Goal: Task Accomplishment & Management: Use online tool/utility

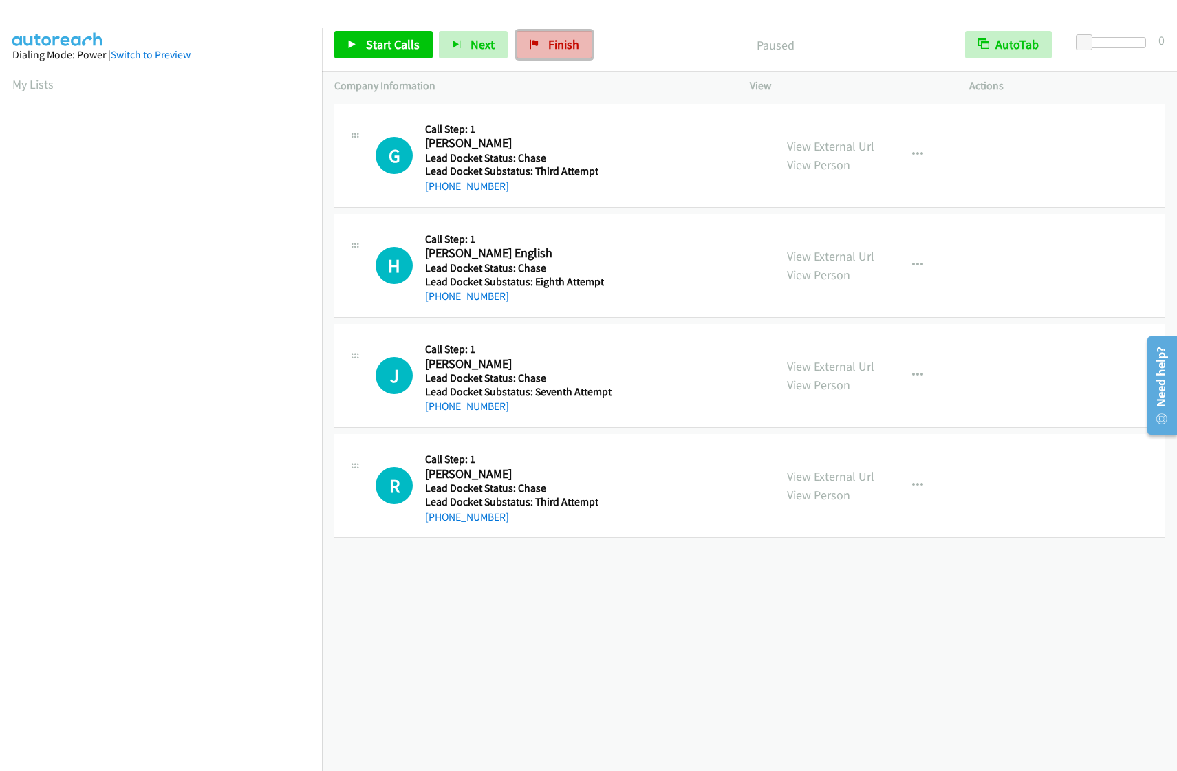
click at [554, 41] on span "Finish" at bounding box center [563, 44] width 31 height 16
click at [390, 44] on span "Start Calls" at bounding box center [393, 44] width 54 height 16
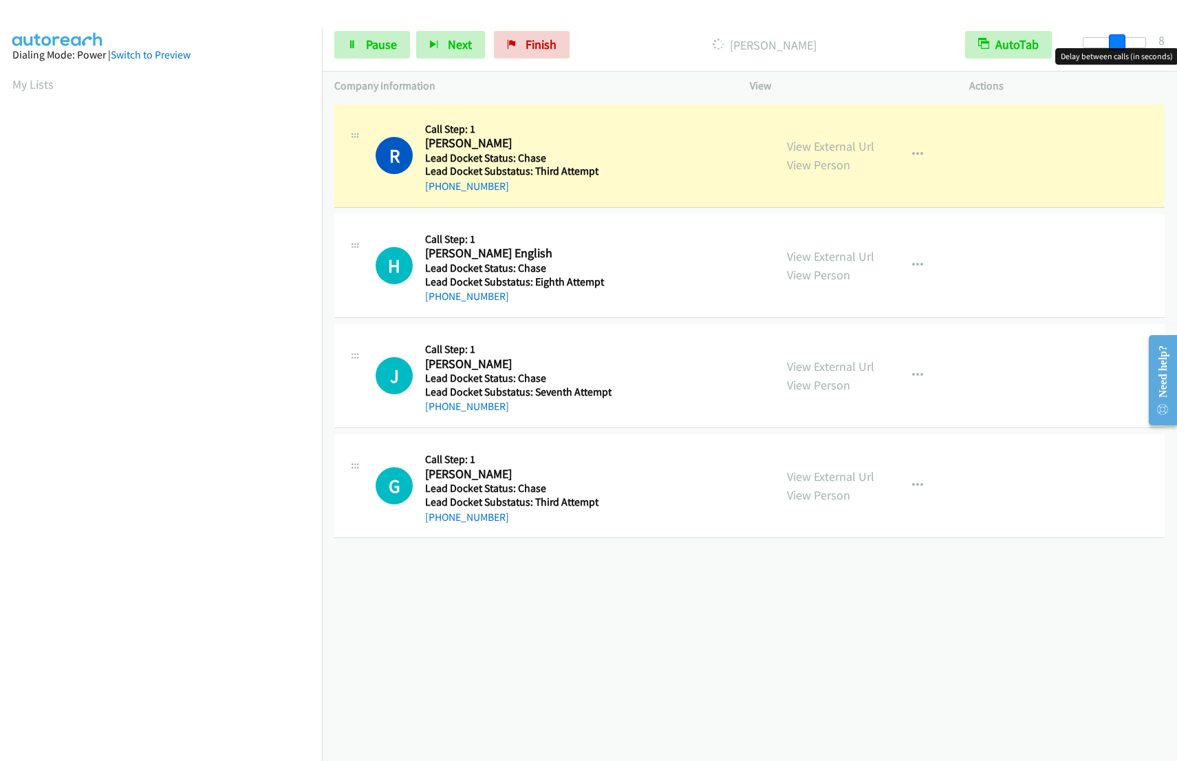
click at [1117, 39] on div at bounding box center [1113, 42] width 63 height 11
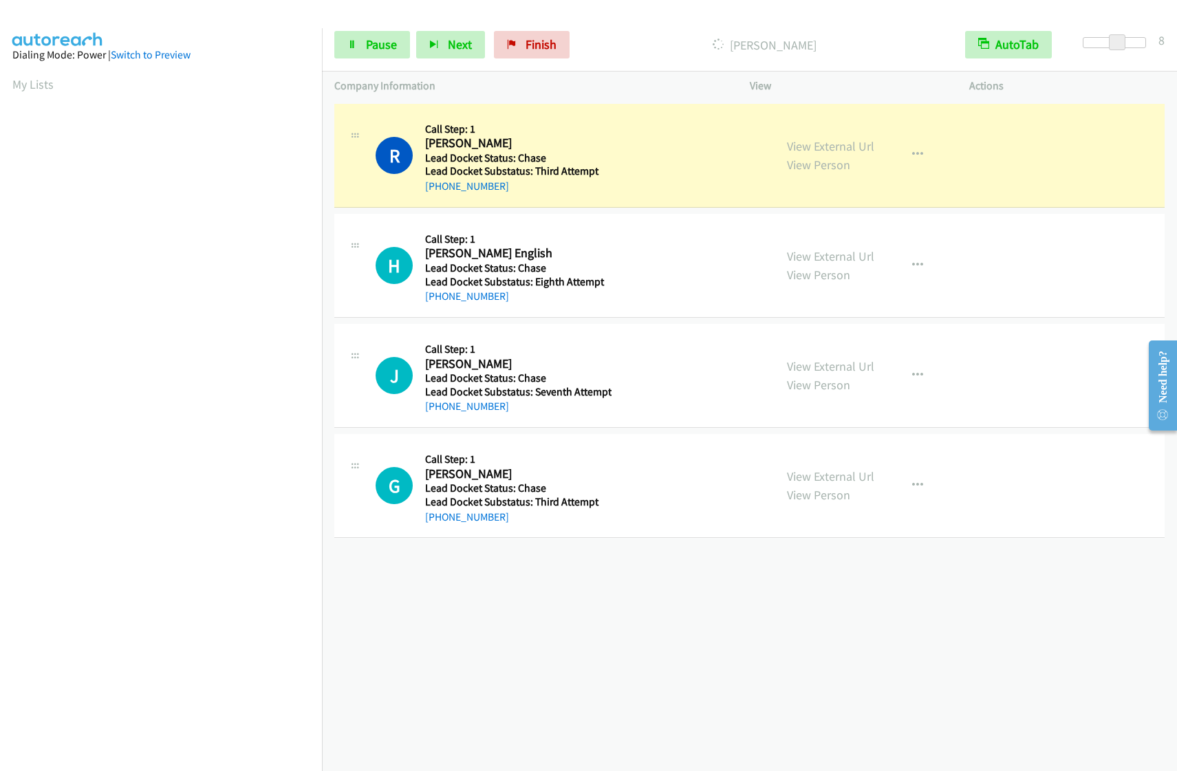
click at [1125, 41] on div at bounding box center [1113, 42] width 63 height 11
click at [1133, 41] on div at bounding box center [1107, 42] width 63 height 11
drag, startPoint x: 1133, startPoint y: 41, endPoint x: 1148, endPoint y: 45, distance: 15.7
click at [1148, 45] on div at bounding box center [1108, 47] width 88 height 21
drag, startPoint x: 1139, startPoint y: 36, endPoint x: 1120, endPoint y: 46, distance: 20.9
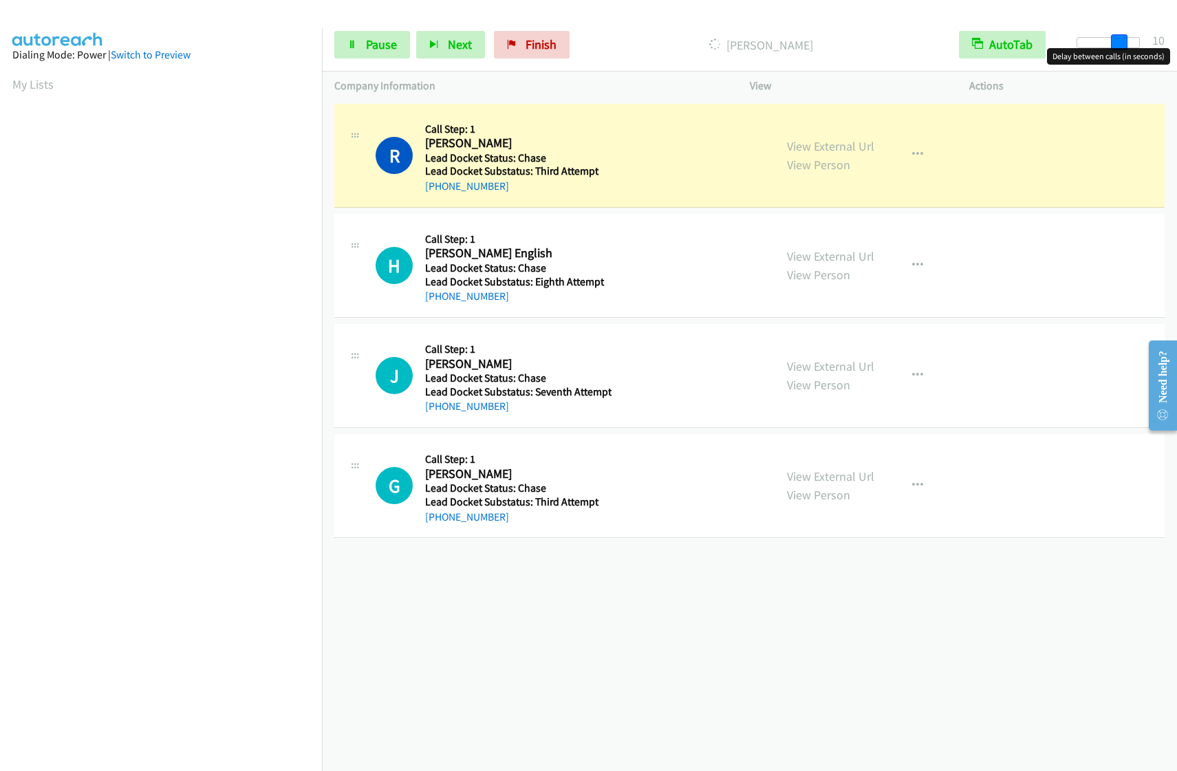
click at [1120, 46] on span at bounding box center [1119, 42] width 17 height 17
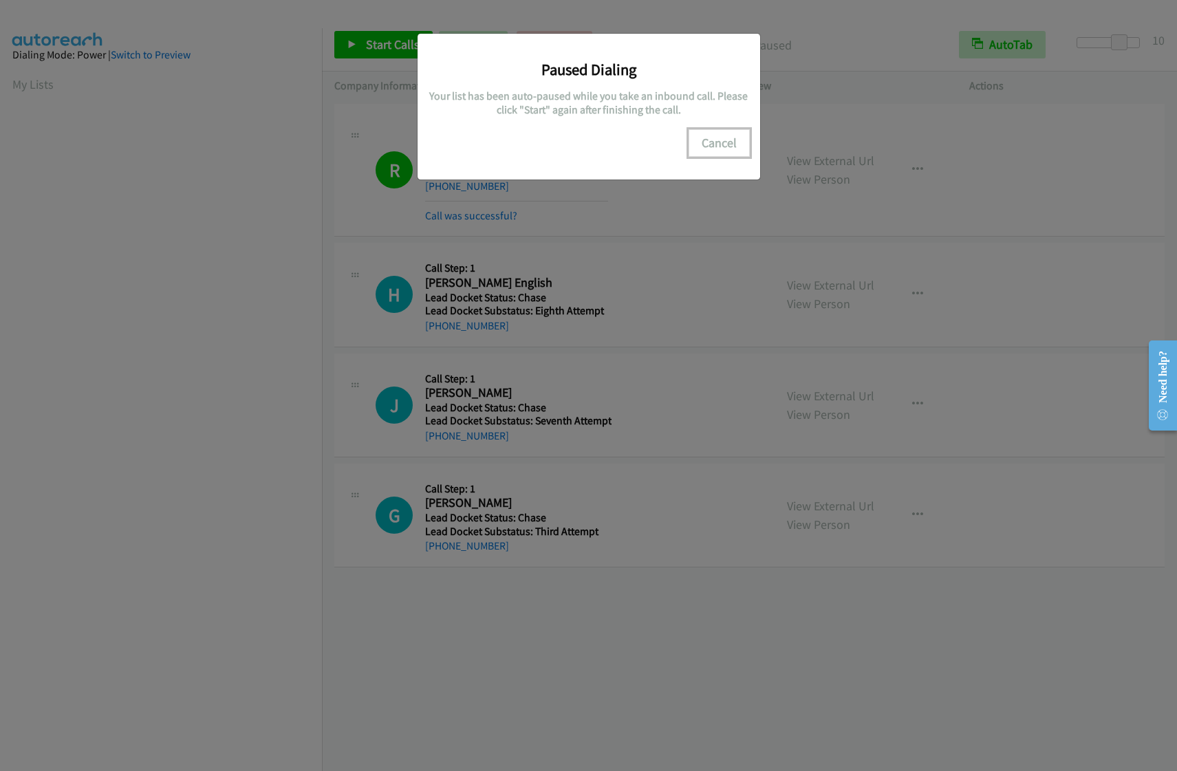
click at [736, 144] on button "Cancel" at bounding box center [718, 143] width 61 height 28
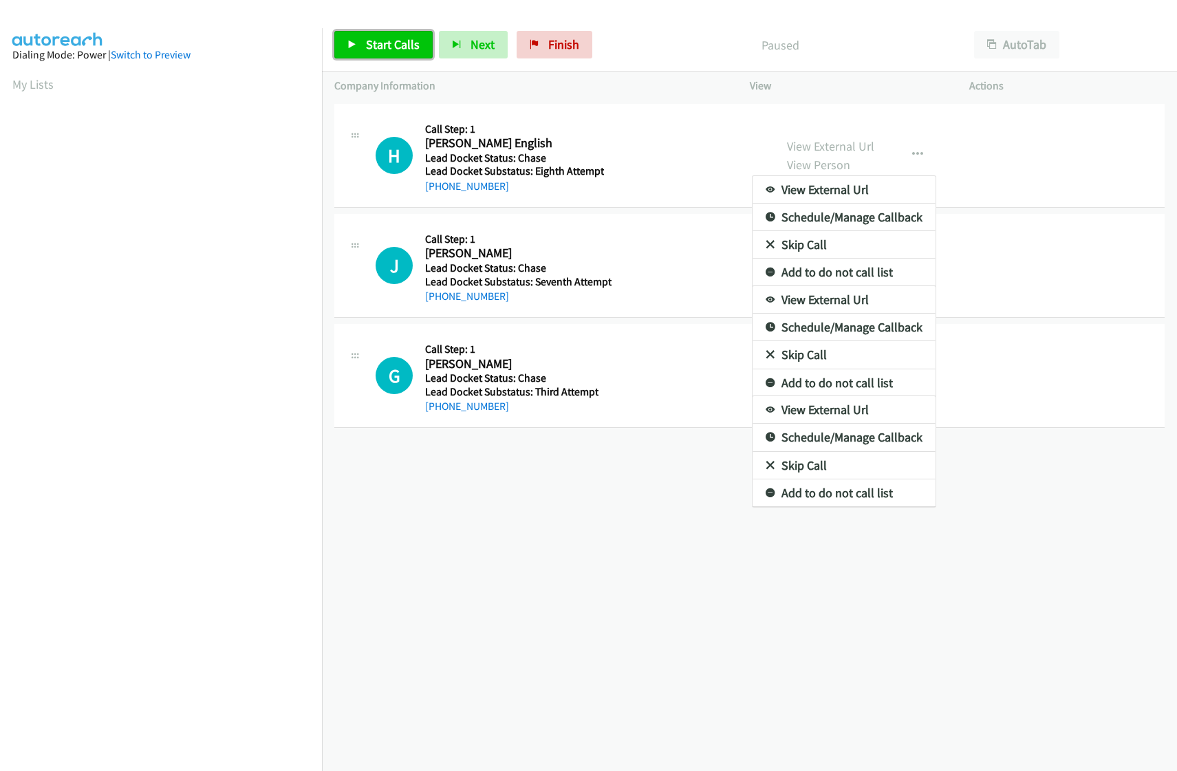
click at [376, 50] on span "Start Calls" at bounding box center [393, 44] width 54 height 16
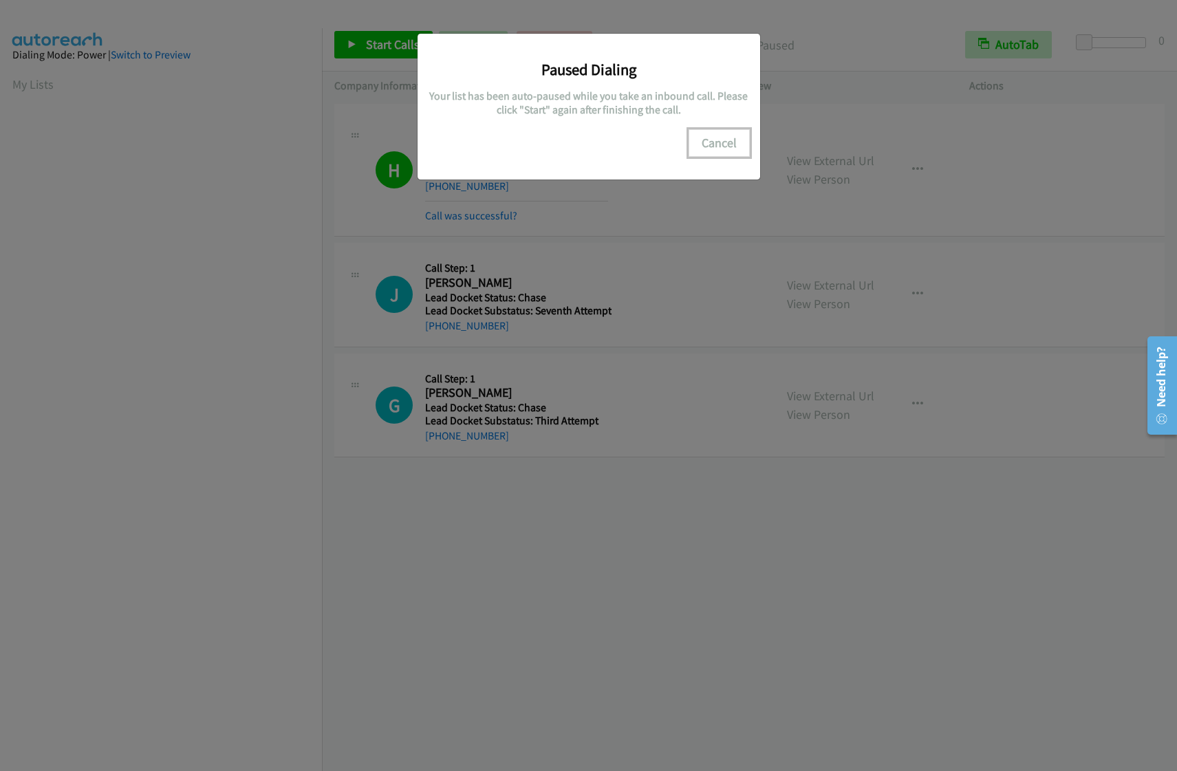
click at [704, 142] on button "Cancel" at bounding box center [718, 143] width 61 height 28
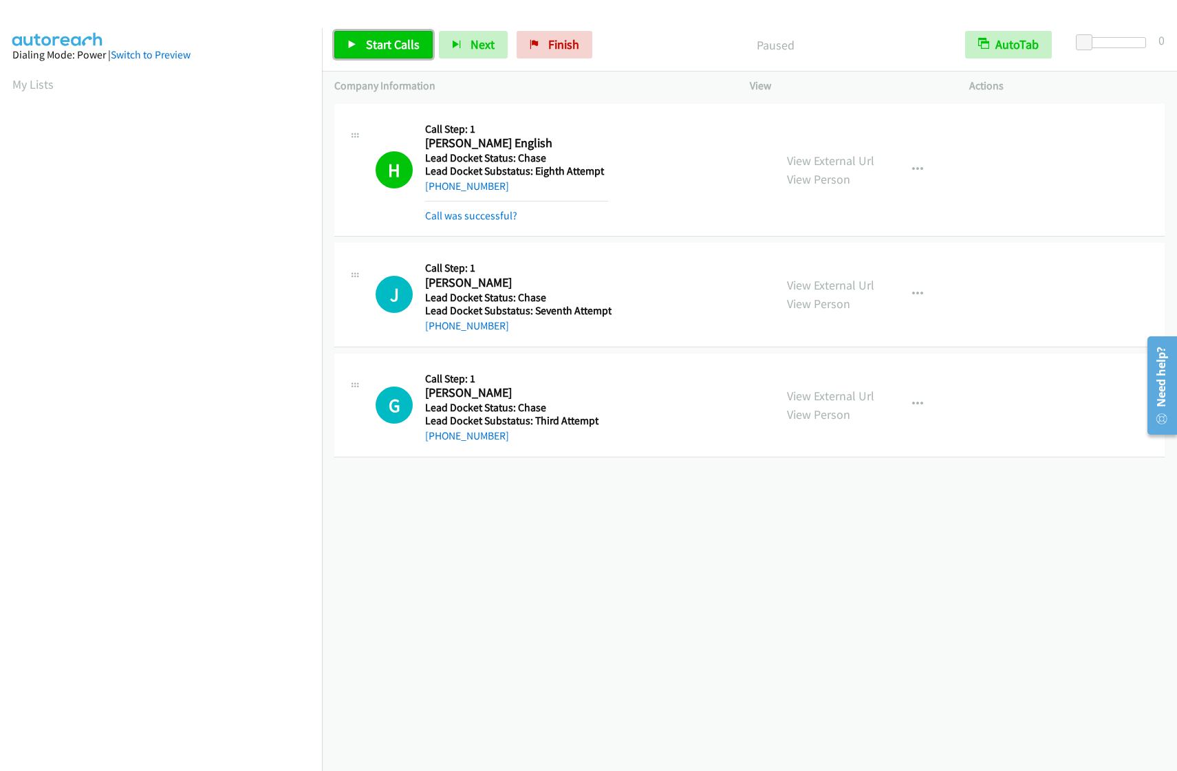
click at [391, 47] on span "Start Calls" at bounding box center [393, 44] width 54 height 16
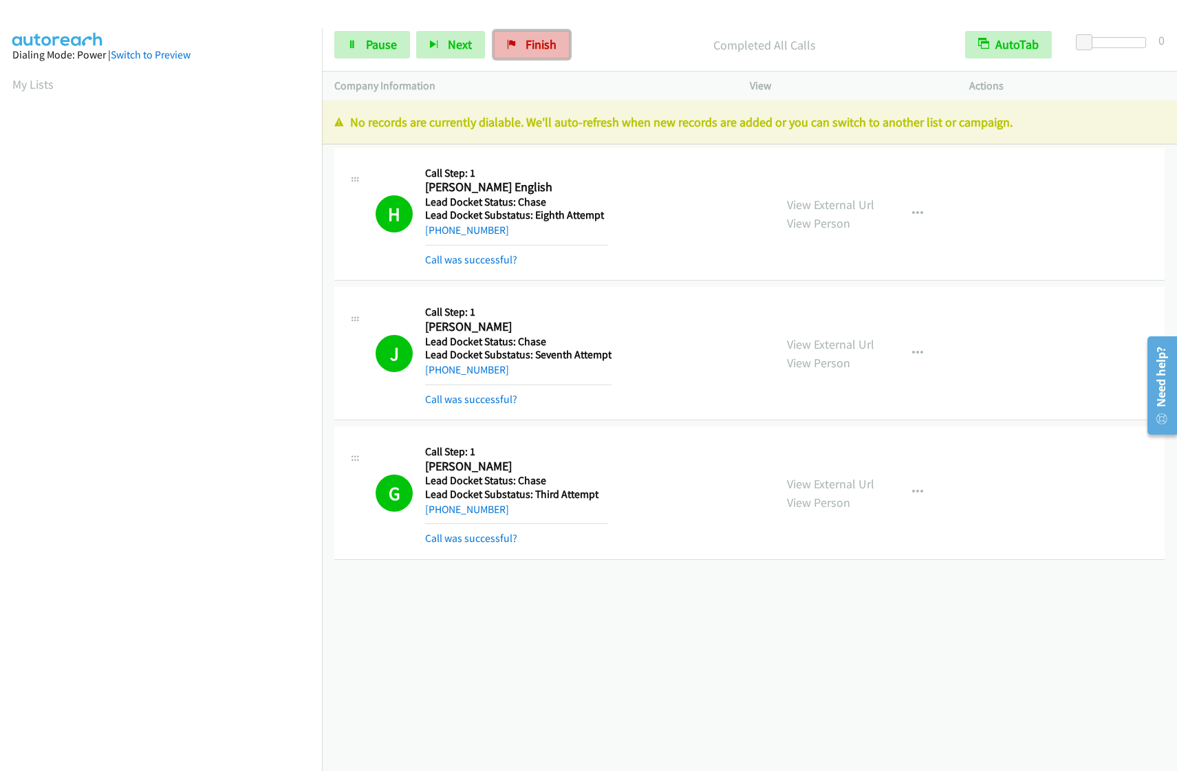
click at [525, 54] on link "Finish" at bounding box center [532, 45] width 76 height 28
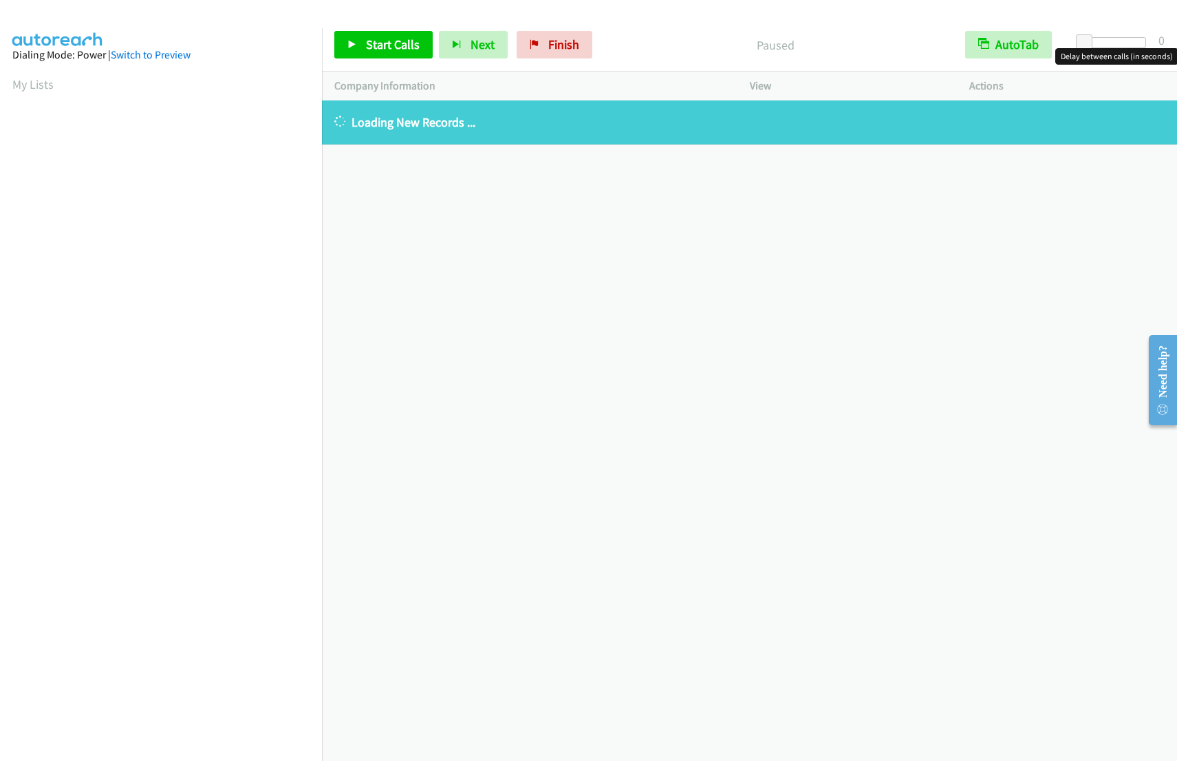
click at [1111, 45] on div at bounding box center [1113, 42] width 63 height 11
click at [1120, 44] on span at bounding box center [1112, 42] width 17 height 17
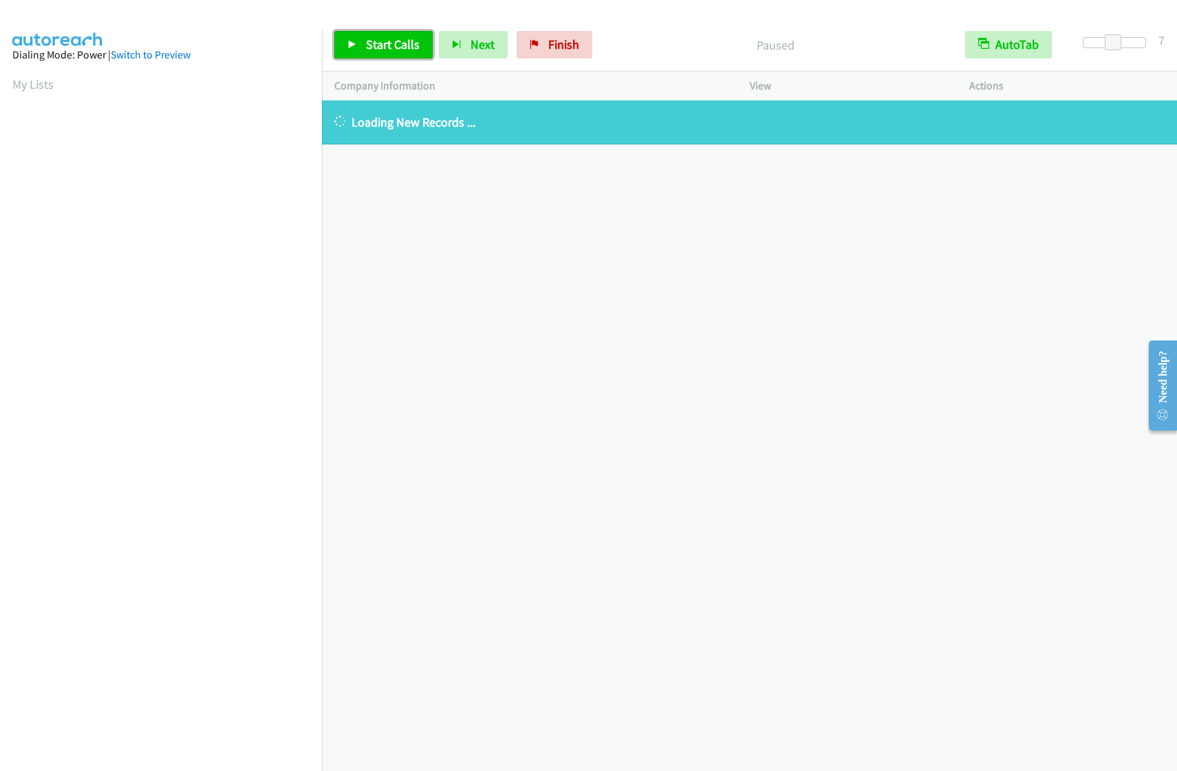
click at [385, 43] on span "Start Calls" at bounding box center [393, 44] width 54 height 16
click at [518, 42] on link "Finish" at bounding box center [532, 45] width 76 height 28
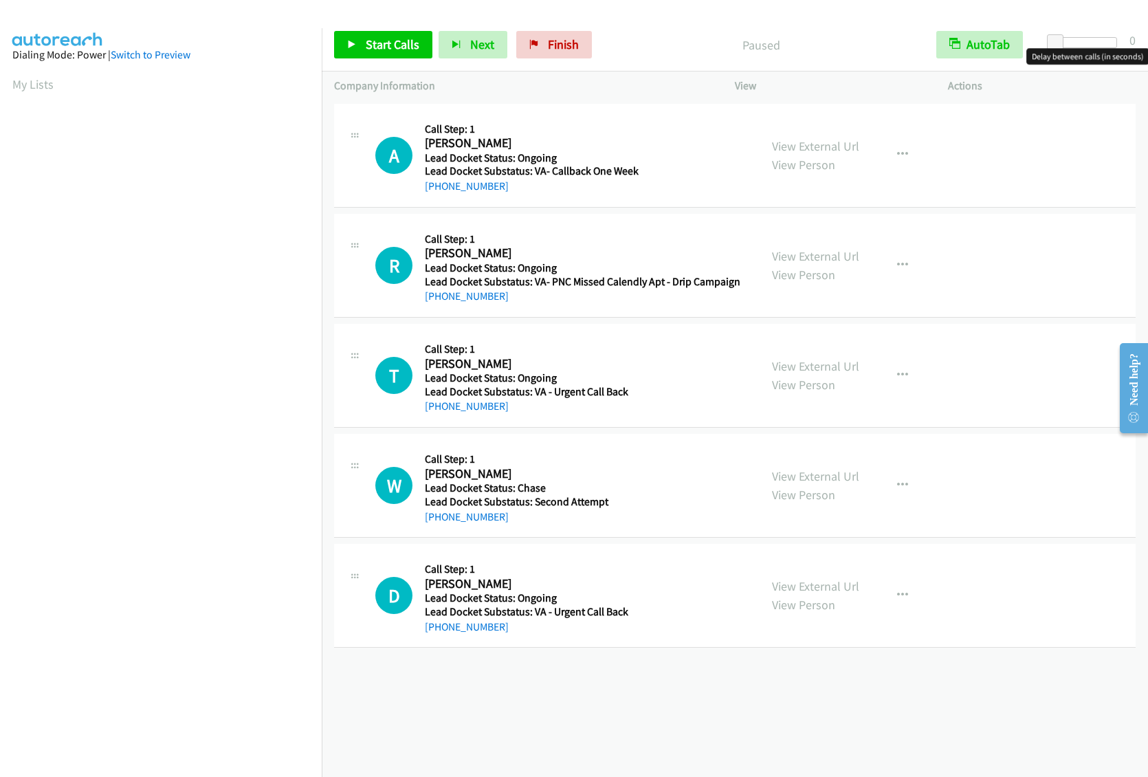
click at [1084, 45] on div at bounding box center [1085, 42] width 63 height 11
click at [1093, 44] on div at bounding box center [1085, 42] width 63 height 11
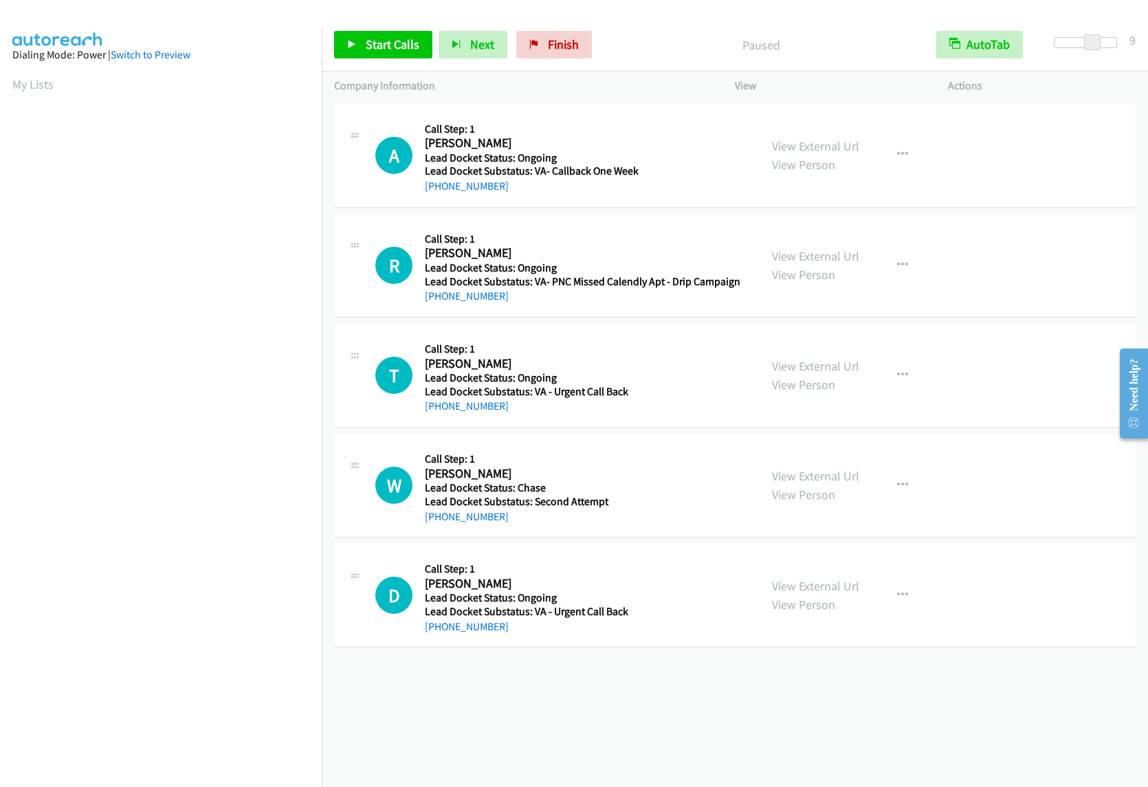
click at [1099, 44] on span at bounding box center [1092, 42] width 17 height 17
click at [1101, 43] on div at bounding box center [1079, 42] width 63 height 11
click at [395, 53] on link "Start Calls" at bounding box center [383, 45] width 98 height 28
click at [375, 43] on span "Pause" at bounding box center [381, 44] width 31 height 16
click at [375, 43] on span "Start Calls" at bounding box center [393, 44] width 54 height 16
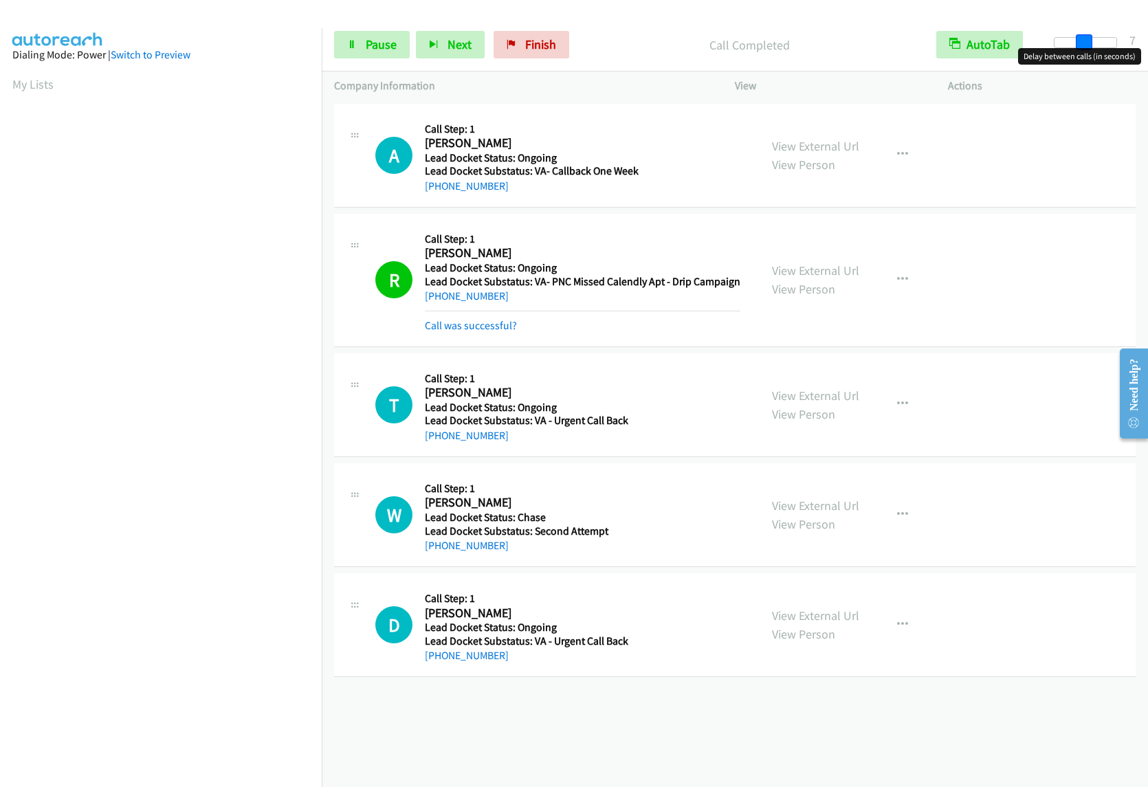
drag, startPoint x: 1093, startPoint y: 41, endPoint x: 1078, endPoint y: 45, distance: 15.5
click at [1078, 45] on span at bounding box center [1084, 42] width 17 height 17
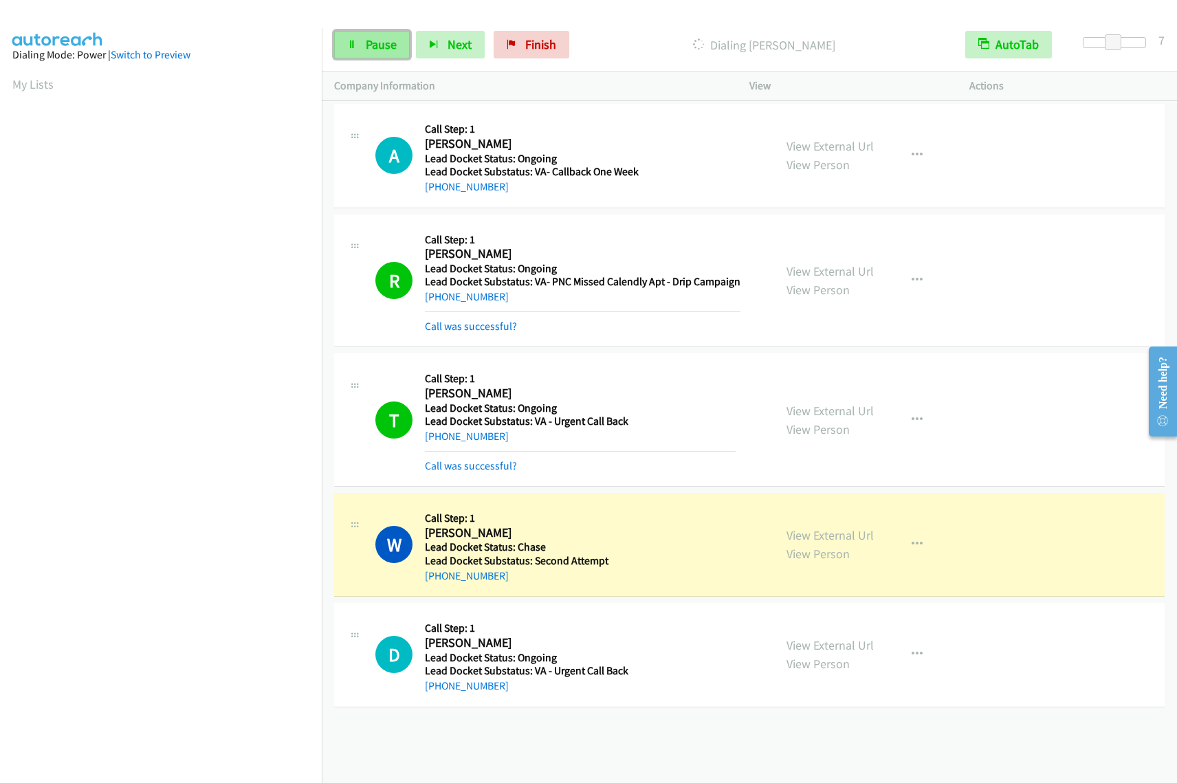
click at [377, 50] on span "Pause" at bounding box center [381, 44] width 31 height 16
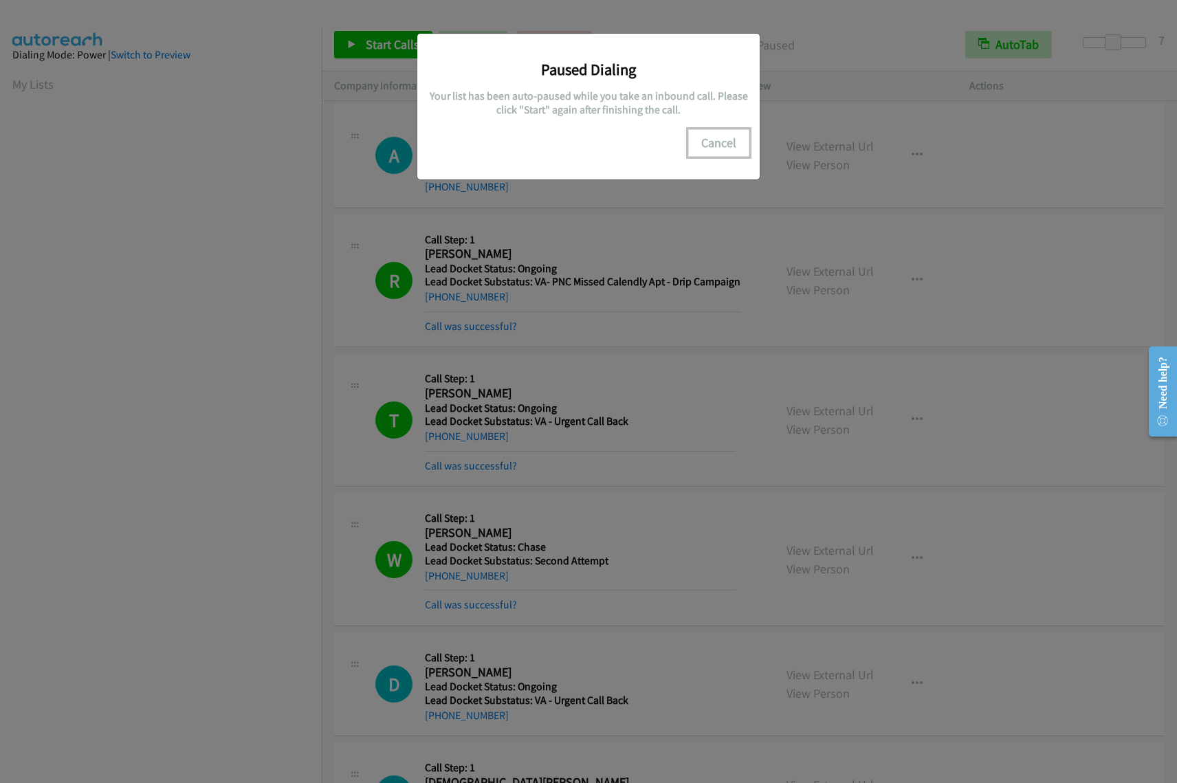
click at [710, 147] on button "Cancel" at bounding box center [718, 143] width 61 height 28
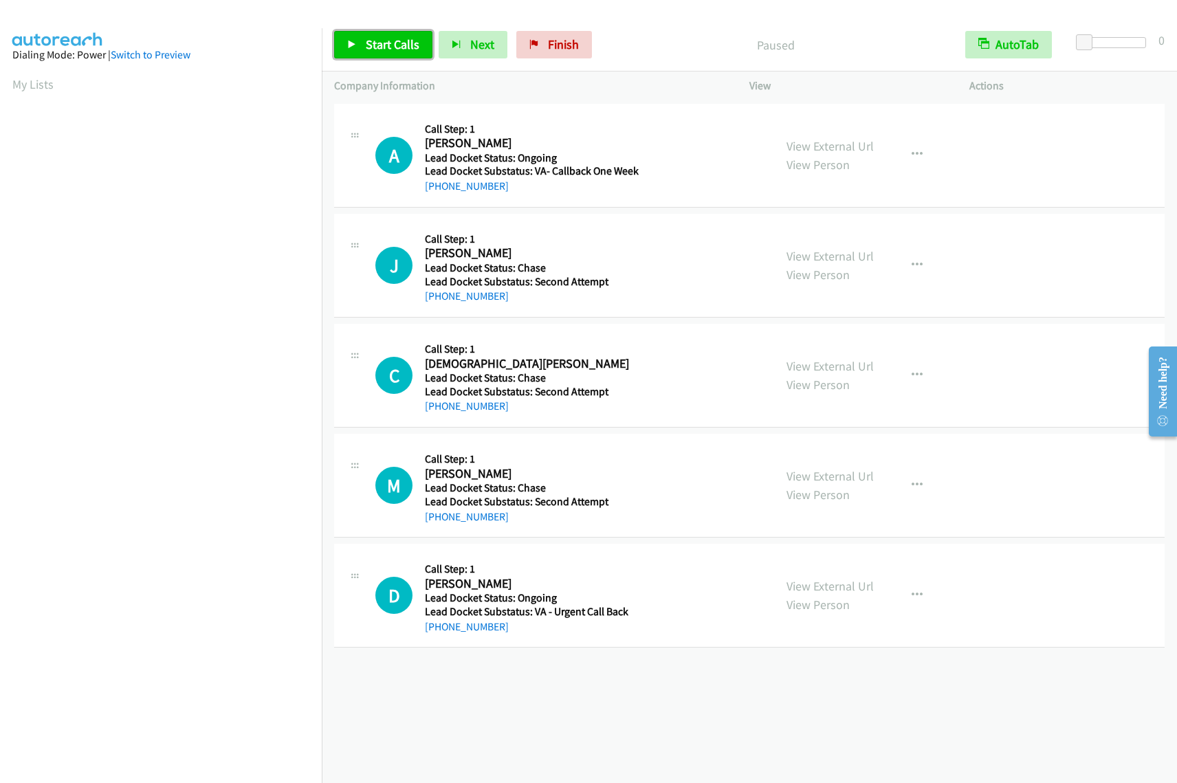
click at [400, 57] on link "Start Calls" at bounding box center [383, 45] width 98 height 28
